Goal: Information Seeking & Learning: Check status

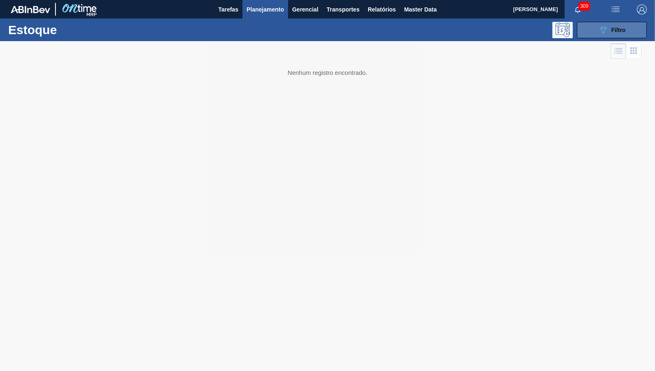
click at [616, 31] on span "Filtro" at bounding box center [619, 30] width 14 height 7
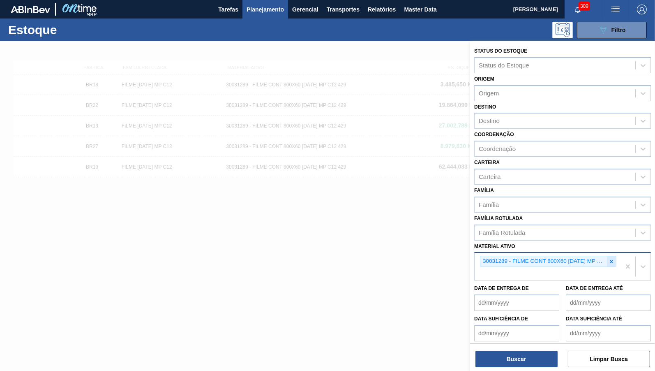
click at [616, 256] on div at bounding box center [611, 261] width 9 height 10
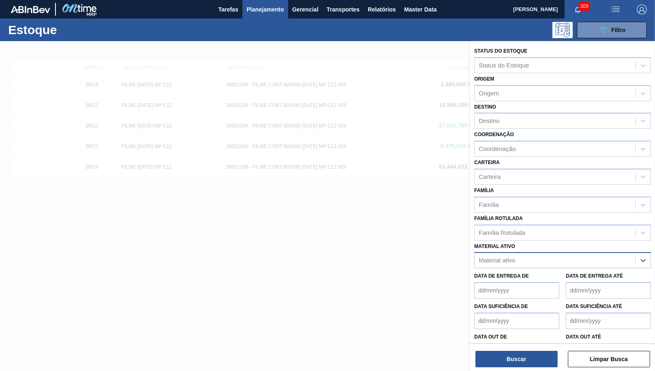
paste ativo "FILME BC 350ML MP C/12"
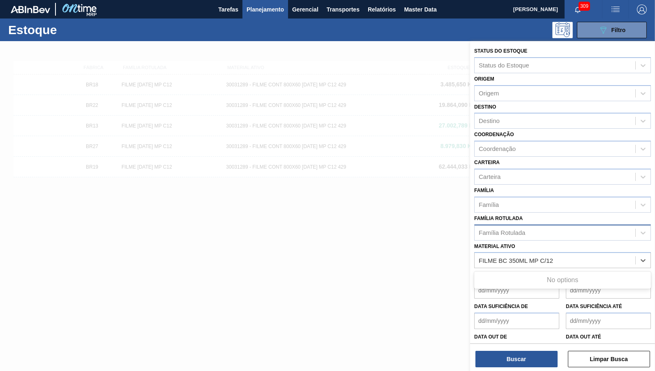
type ativo "FILME BC 350ML MP C/12"
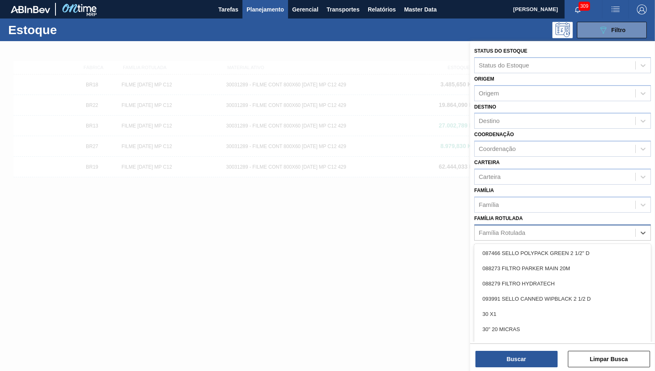
click at [528, 229] on div "Família Rotulada" at bounding box center [555, 233] width 161 height 12
paste Rotulada "FILME BC 350ML MP C/12"
type Rotulada "FILME BC 350ML MP C/12"
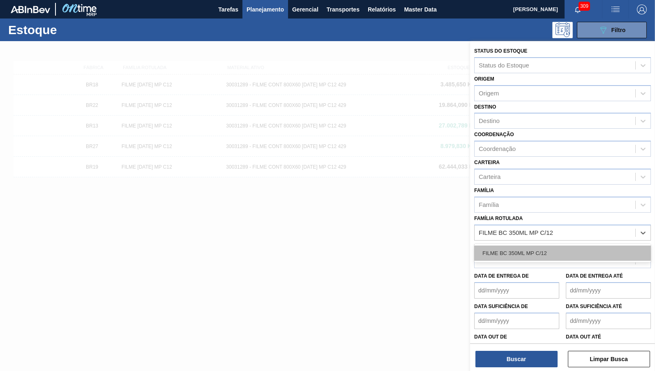
click at [539, 249] on div "FILME BC 350ML MP C/12" at bounding box center [563, 253] width 177 height 15
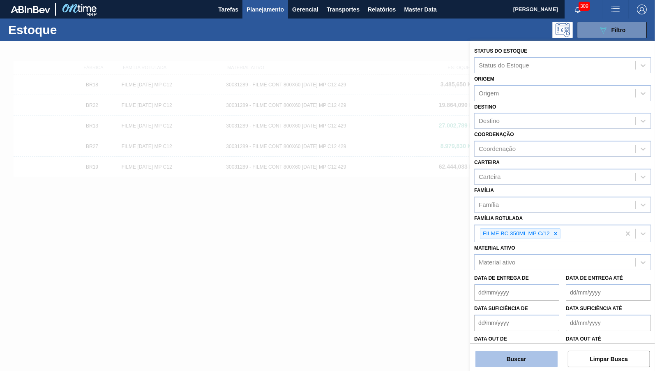
click at [519, 358] on button "Buscar" at bounding box center [517, 359] width 82 height 16
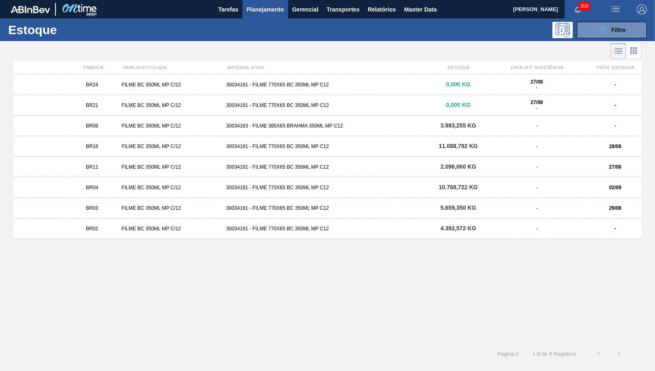
click at [121, 209] on div "FILME BC 350ML MP C/12" at bounding box center [170, 208] width 105 height 6
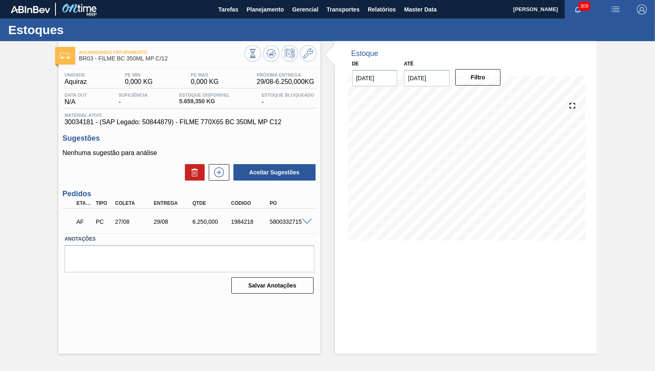
click at [305, 218] on div "AF PC 27/08 29/08 6.250,000 1984218 5800332715" at bounding box center [190, 221] width 254 height 21
click at [306, 220] on span at bounding box center [307, 222] width 10 height 6
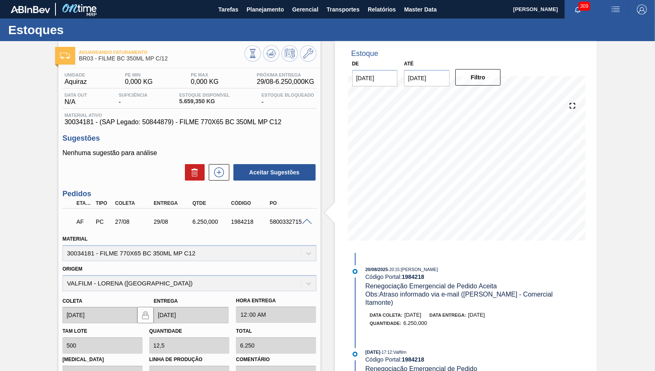
click at [427, 74] on input "[DATE]" at bounding box center [427, 78] width 46 height 16
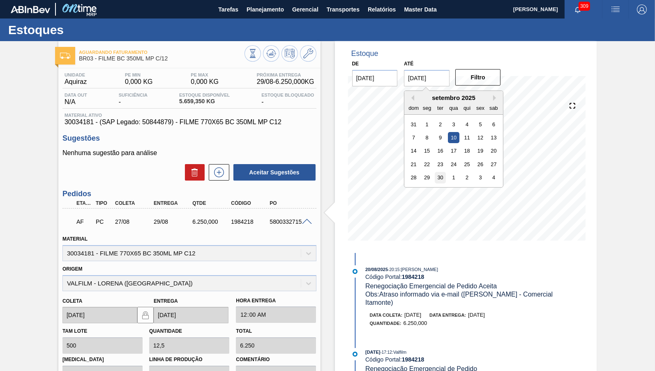
click at [439, 172] on div "30" at bounding box center [440, 177] width 11 height 11
type input "[DATE]"
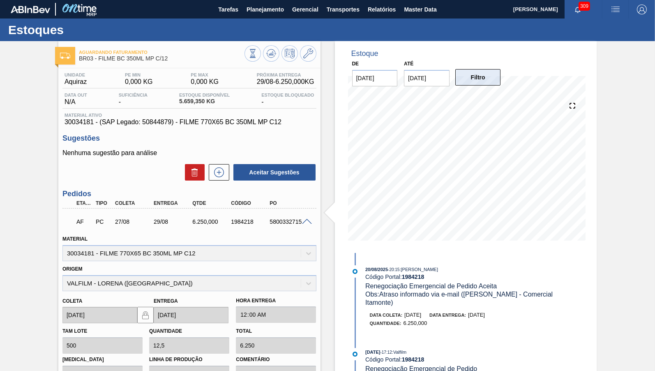
click at [456, 79] on button "Filtro" at bounding box center [479, 77] width 46 height 16
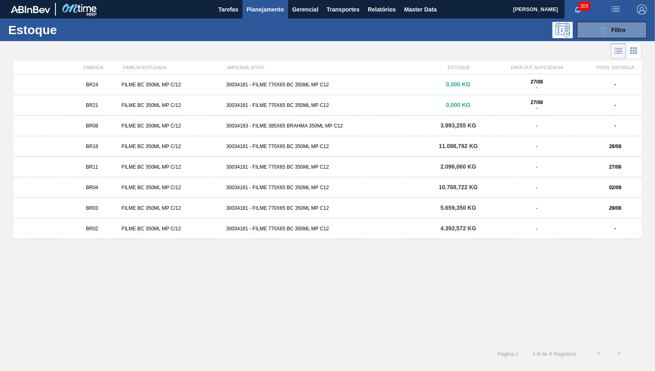
click at [136, 83] on div "FILME BC 350ML MP C/12" at bounding box center [170, 85] width 105 height 6
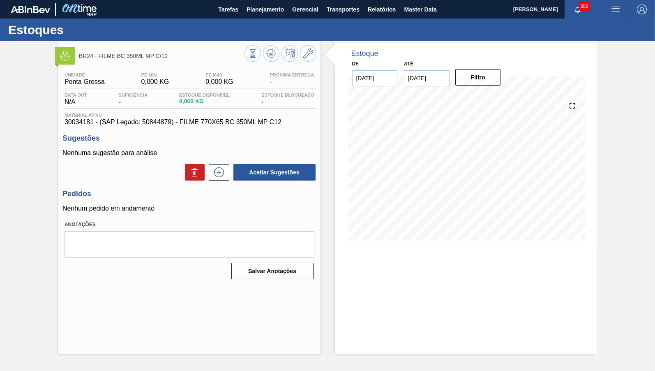
click at [307, 44] on div "BR24 - FILME BC 350ML MP C/12" at bounding box center [189, 52] width 262 height 23
click at [312, 59] on button at bounding box center [308, 53] width 16 height 16
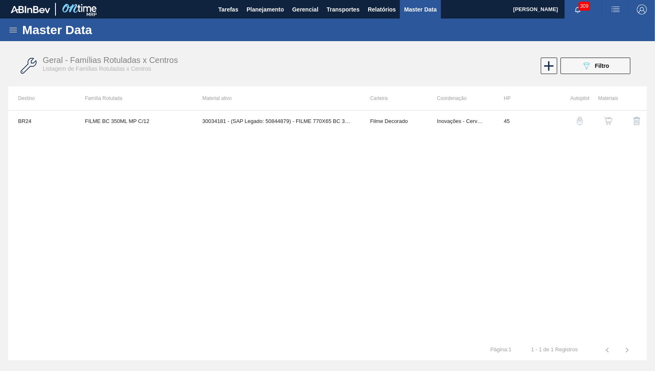
click at [618, 116] on button "button" at bounding box center [609, 121] width 20 height 20
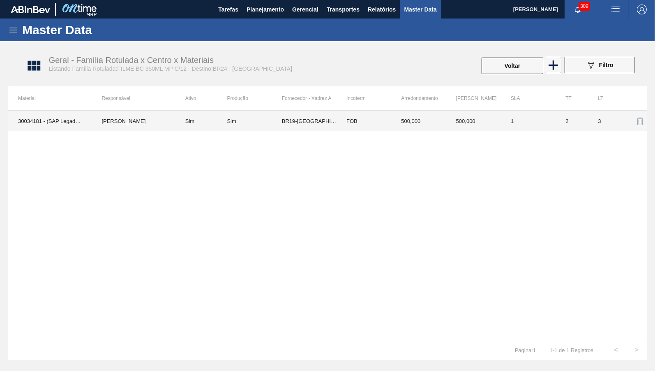
click at [188, 121] on td "Sim" at bounding box center [202, 121] width 52 height 21
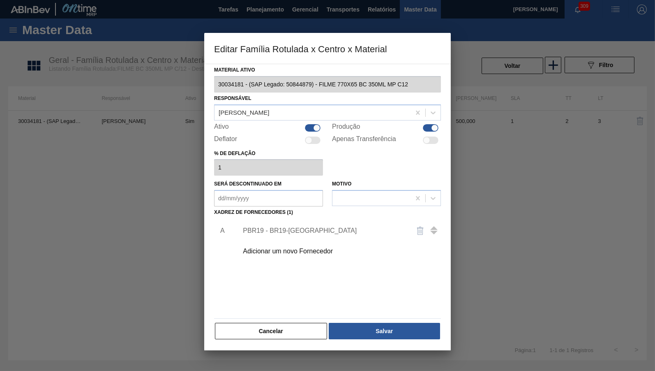
click at [287, 248] on div "Adicionar um novo Fornecedor" at bounding box center [323, 251] width 161 height 7
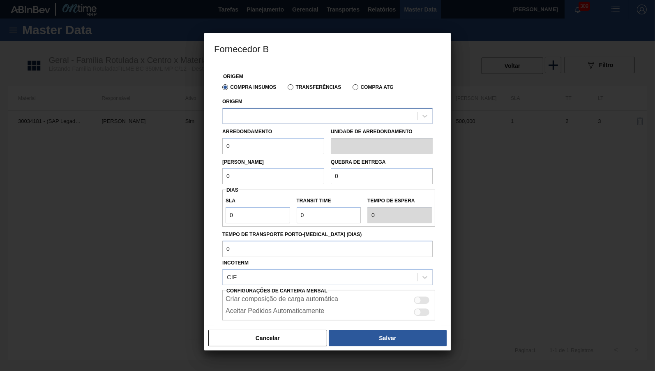
click at [278, 108] on div at bounding box center [327, 116] width 211 height 16
click at [296, 331] on button "Cancelar" at bounding box center [267, 338] width 119 height 16
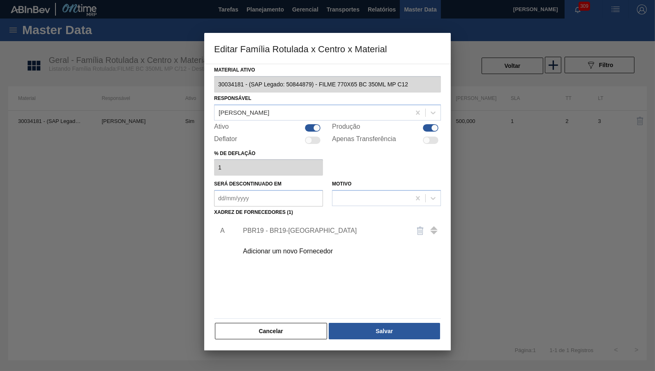
click at [285, 311] on div "Material ativo 30034181 - (SAP Legado: 50844879) - FILME 770X65 BC 350ML MP C12…" at bounding box center [327, 202] width 227 height 276
click at [286, 342] on div "Material ativo 30034181 - (SAP Legado: 50844879) - FILME 770X65 BC 350ML MP C12…" at bounding box center [327, 207] width 247 height 287
click at [282, 325] on button "Cancelar" at bounding box center [271, 331] width 112 height 16
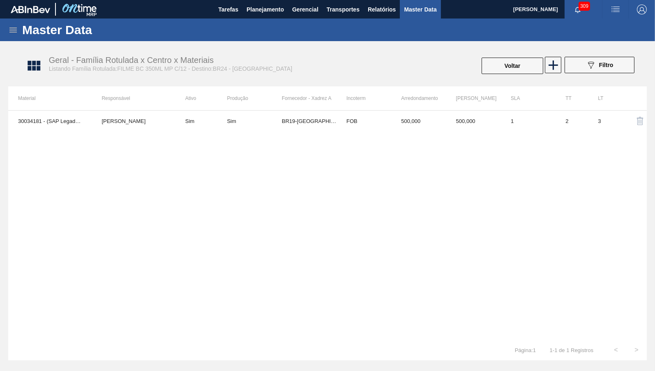
click at [16, 35] on div "Master Data" at bounding box center [327, 30] width 655 height 23
click at [11, 35] on icon at bounding box center [13, 30] width 10 height 10
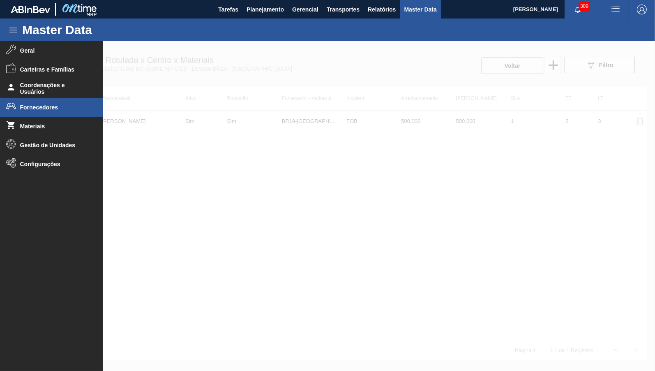
click at [29, 102] on li "Fornecedores" at bounding box center [51, 107] width 103 height 19
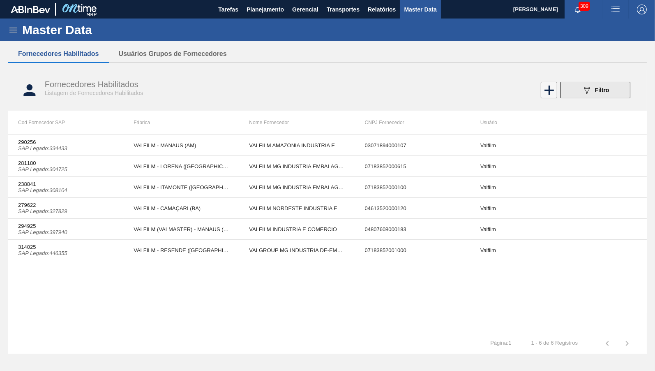
click at [603, 93] on span "Filtro" at bounding box center [602, 90] width 14 height 7
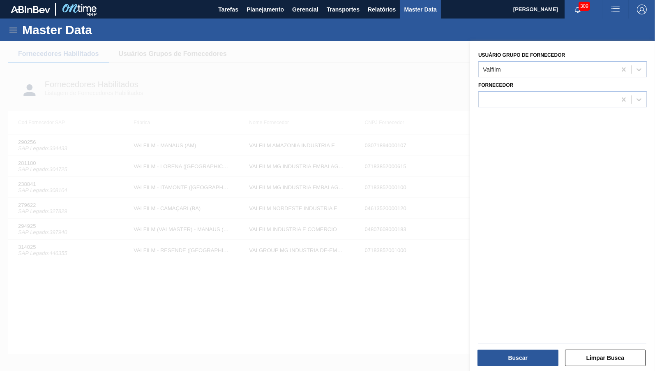
click at [627, 78] on div "Fornecedor" at bounding box center [562, 92] width 175 height 30
click at [623, 69] on icon at bounding box center [624, 69] width 8 height 8
click at [585, 97] on div at bounding box center [548, 99] width 138 height 12
type input "cismal"
click at [503, 106] on div "Usuário Grupo de Fornecedor Fornecedor" at bounding box center [562, 207] width 185 height 332
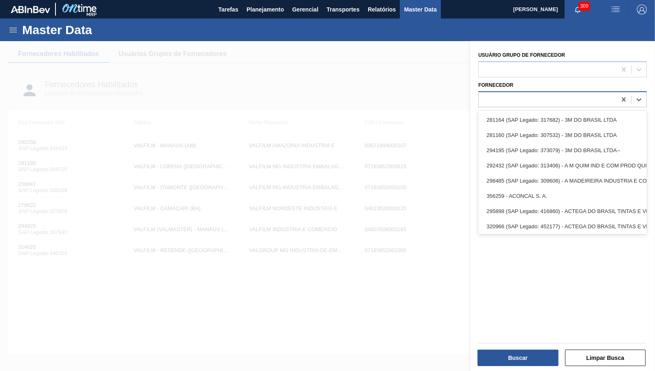
click at [506, 101] on div at bounding box center [548, 99] width 138 height 12
type input "ci"
click at [491, 100] on div at bounding box center [548, 99] width 138 height 12
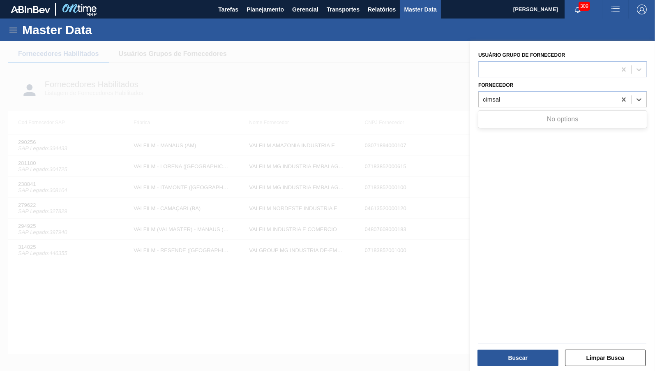
type input "cimsal"
click at [283, 14] on button "Planejamento" at bounding box center [266, 9] width 46 height 19
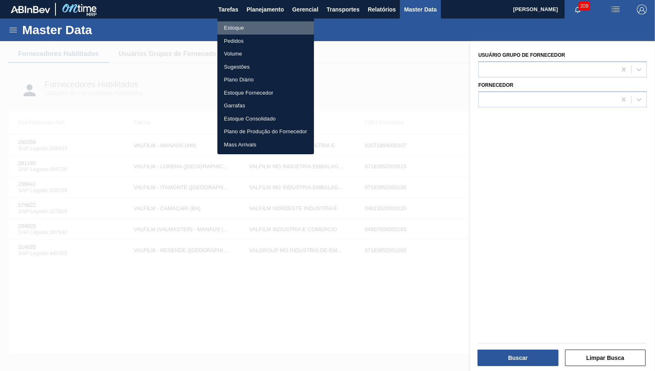
drag, startPoint x: 259, startPoint y: 25, endPoint x: 285, endPoint y: 37, distance: 28.1
click at [259, 25] on li "Estoque" at bounding box center [266, 27] width 97 height 13
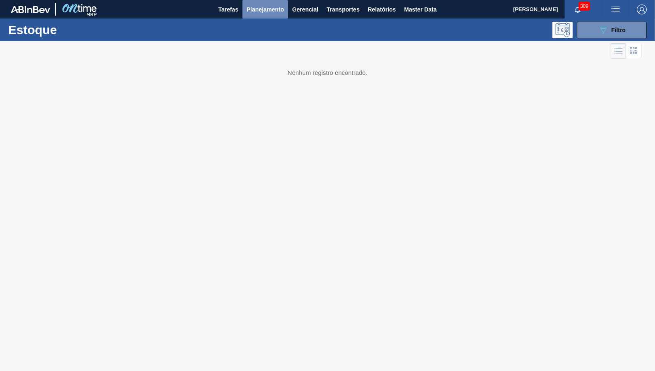
click at [267, 9] on span "Planejamento" at bounding box center [265, 10] width 37 height 10
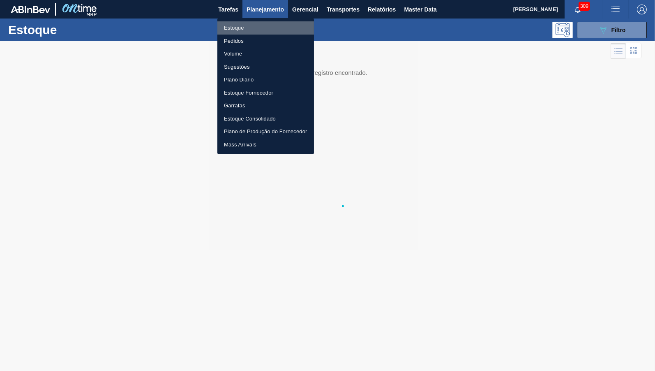
click at [266, 22] on li "Estoque" at bounding box center [266, 27] width 97 height 13
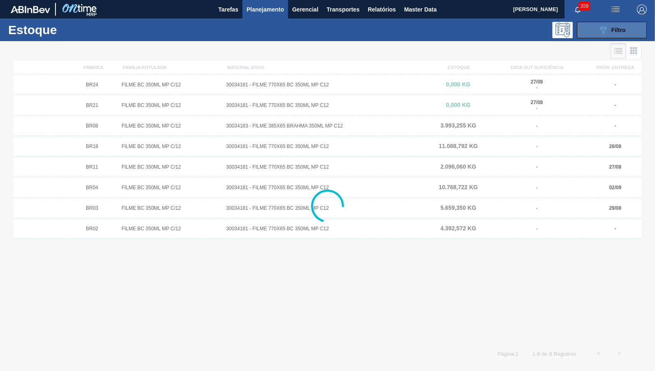
click at [597, 31] on button "089F7B8B-B2A5-4AFE-B5C0-19BA573D28AC Filtro" at bounding box center [612, 30] width 70 height 16
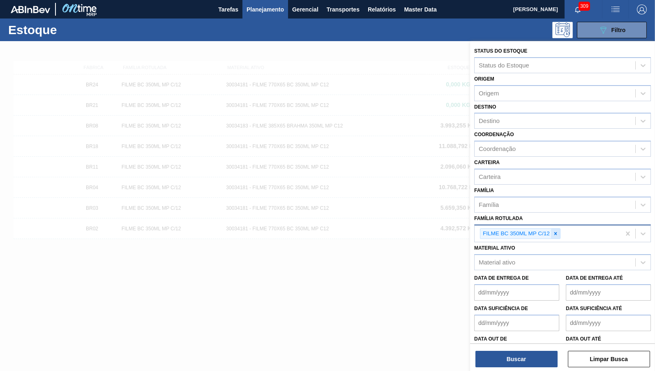
click at [555, 231] on icon at bounding box center [556, 234] width 6 height 6
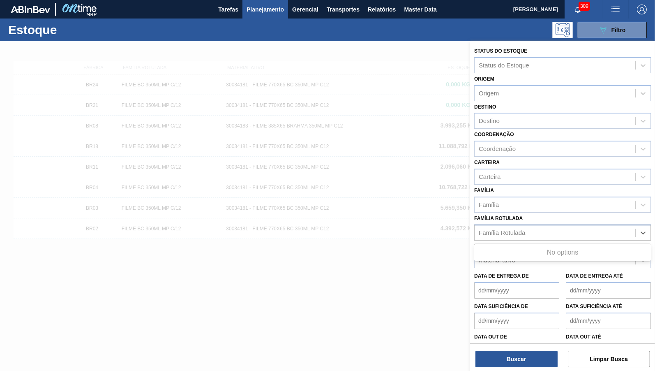
click at [555, 227] on div "Família Rotulada" at bounding box center [555, 233] width 161 height 12
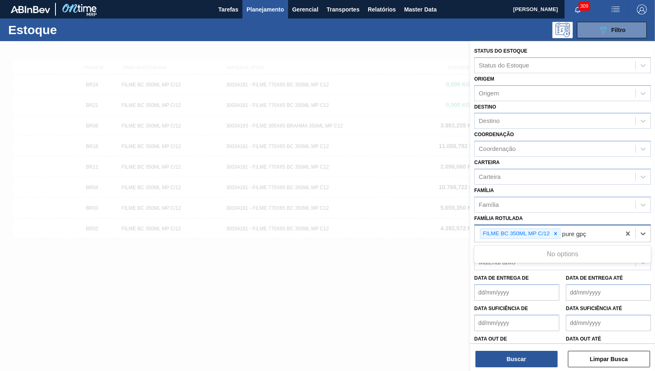
type Rotulada "pure gpçd"
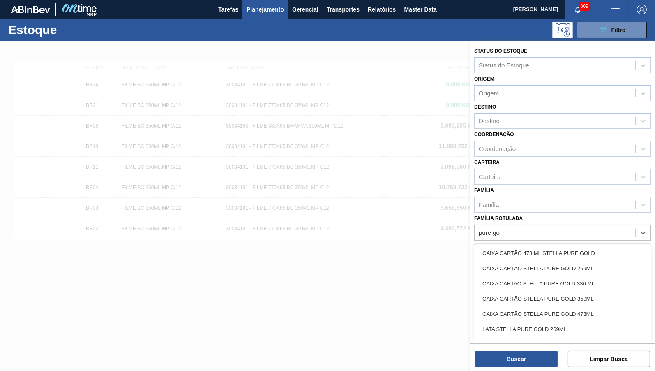
type Rotulada "pure gold"
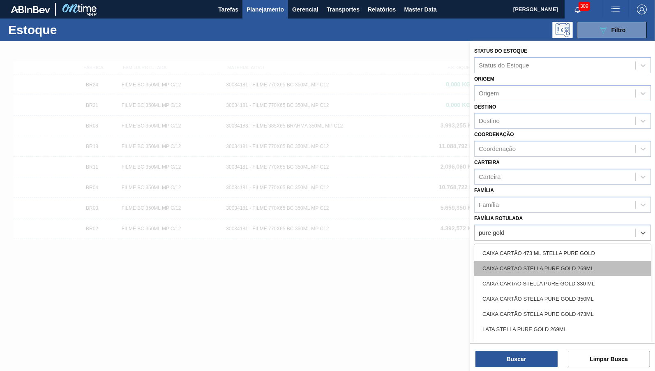
click at [604, 261] on div "CAIXA CARTÃO STELLA PURE GOLD 269ML" at bounding box center [563, 268] width 177 height 15
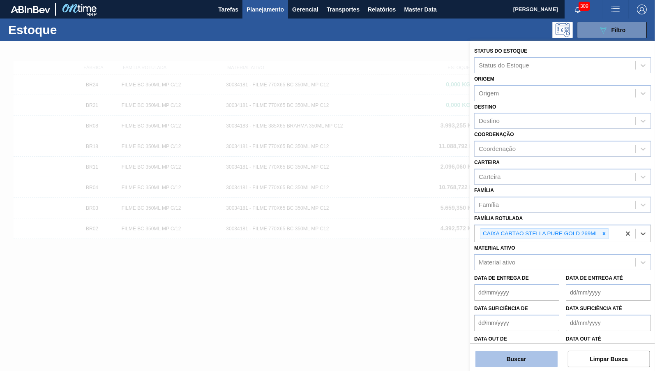
click at [543, 365] on button "Buscar" at bounding box center [517, 359] width 82 height 16
